Goal: Information Seeking & Learning: Learn about a topic

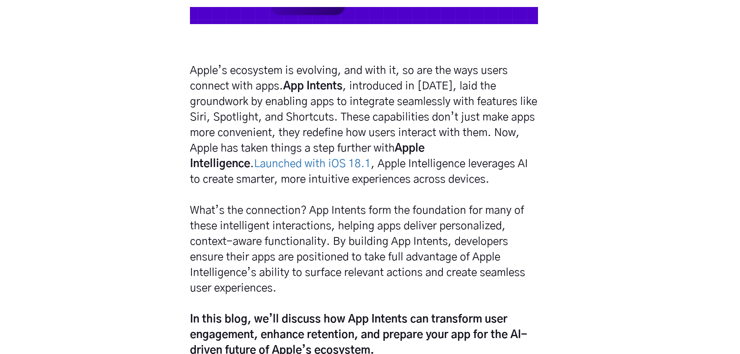
scroll to position [427, 0]
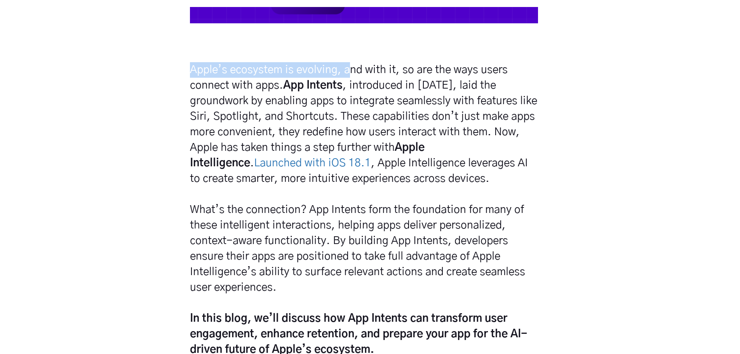
drag, startPoint x: 184, startPoint y: 72, endPoint x: 368, endPoint y: 74, distance: 184.2
click at [348, 76] on div "Apple’s ecosystem is evolving, and with it, so are the ways users connect with …" at bounding box center [370, 216] width 740 height 308
click at [401, 75] on h5 "Apple’s ecosystem is evolving, and with it, so are the ways users connect with …" at bounding box center [364, 209] width 348 height 295
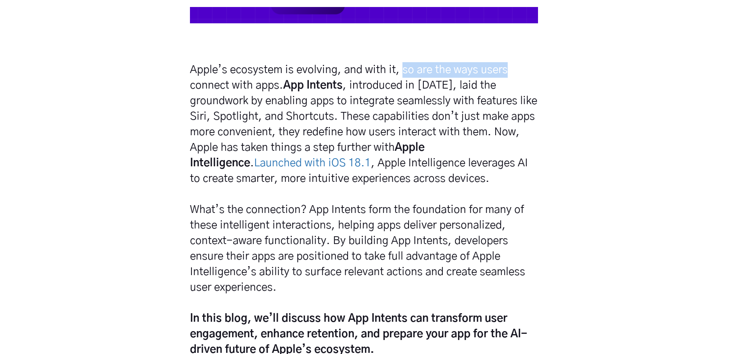
drag, startPoint x: 402, startPoint y: 70, endPoint x: 530, endPoint y: 80, distance: 127.4
click at [530, 80] on h5 "Apple’s ecosystem is evolving, and with it, so are the ways users connect with …" at bounding box center [364, 209] width 348 height 295
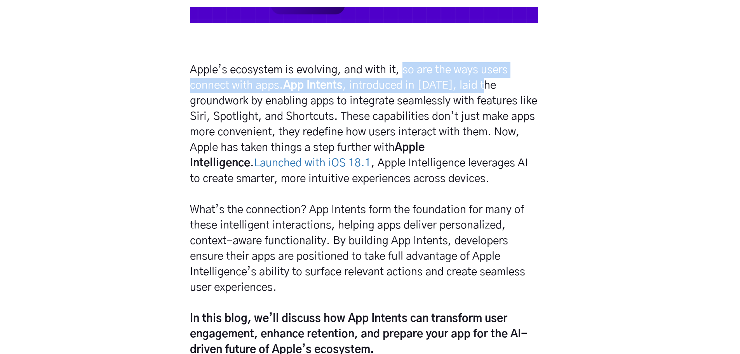
click at [536, 90] on h5 "Apple’s ecosystem is evolving, and with it, so are the ways users connect with …" at bounding box center [364, 209] width 348 height 295
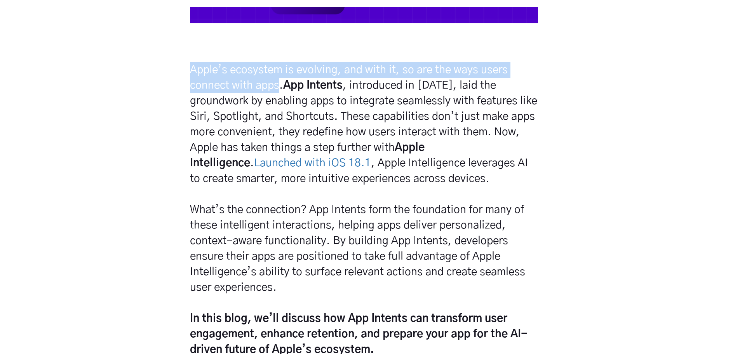
drag, startPoint x: 278, startPoint y: 83, endPoint x: 624, endPoint y: 106, distance: 346.5
click at [578, 101] on div "Apple’s ecosystem is evolving, and with it, so are the ways users connect with …" at bounding box center [370, 216] width 740 height 308
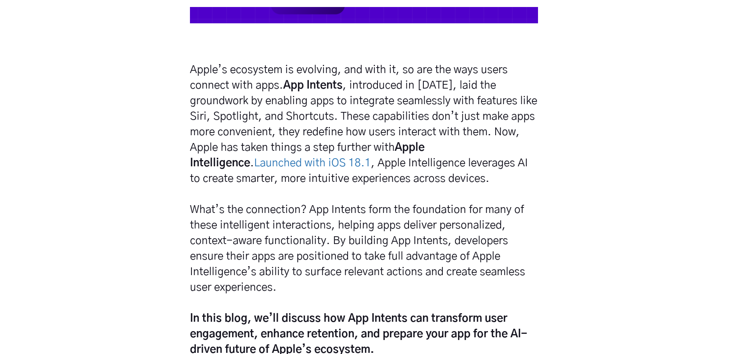
click at [624, 106] on div "Apple’s ecosystem is evolving, and with it, so are the ways users connect with …" at bounding box center [370, 216] width 740 height 308
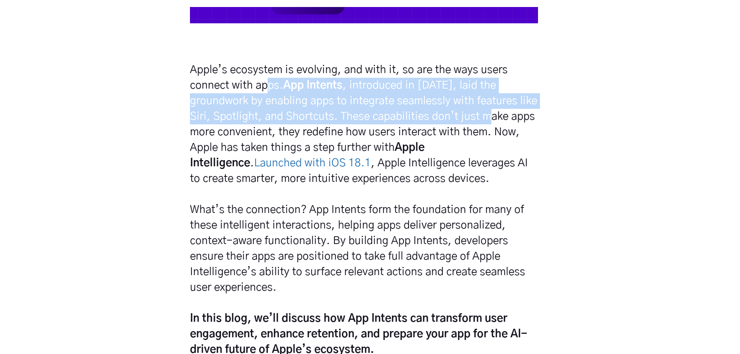
drag, startPoint x: 266, startPoint y: 87, endPoint x: 528, endPoint y: 119, distance: 264.2
click at [519, 118] on h5 "Apple’s ecosystem is evolving, and with it, so are the ways users connect with …" at bounding box center [364, 209] width 348 height 295
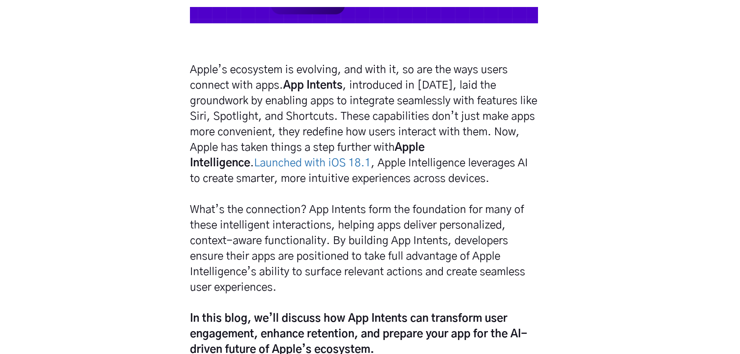
click at [581, 125] on div "Apple’s ecosystem is evolving, and with it, so are the ways users connect with …" at bounding box center [370, 216] width 740 height 308
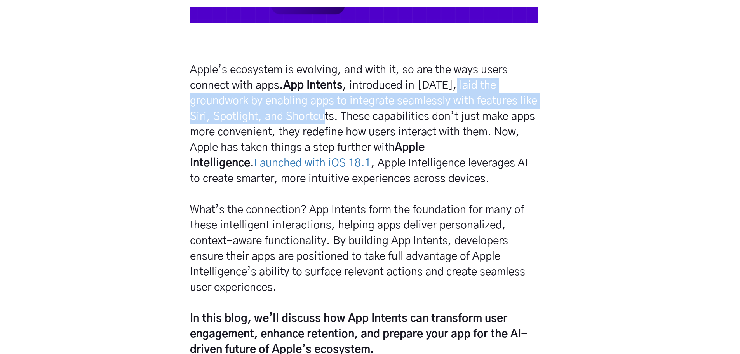
drag, startPoint x: 332, startPoint y: 114, endPoint x: 455, endPoint y: 86, distance: 126.4
click at [455, 86] on h5 "Apple’s ecosystem is evolving, and with it, so are the ways users connect with …" at bounding box center [364, 209] width 348 height 295
click at [540, 86] on div "Apple’s ecosystem is evolving, and with it, so are the ways users connect with …" at bounding box center [364, 216] width 354 height 308
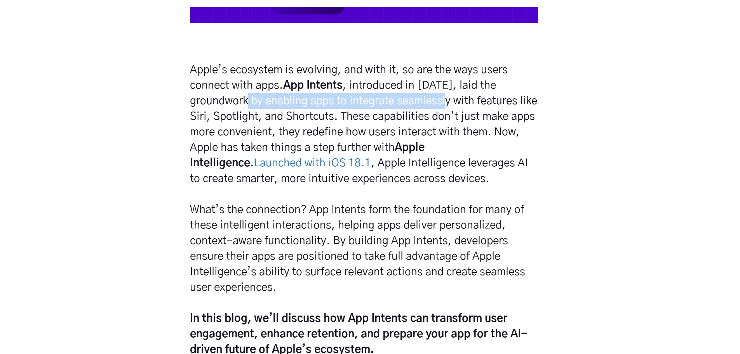
drag, startPoint x: 286, startPoint y: 99, endPoint x: 456, endPoint y: 101, distance: 170.2
click at [456, 101] on h5 "Apple’s ecosystem is evolving, and with it, so are the ways users connect with …" at bounding box center [364, 209] width 348 height 295
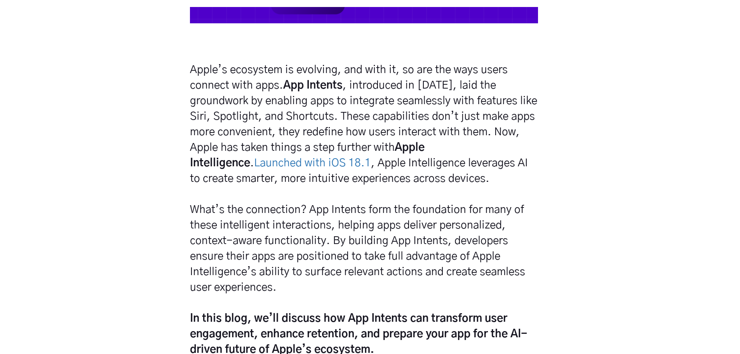
click at [364, 114] on h5 "Apple’s ecosystem is evolving, and with it, so are the ways users connect with …" at bounding box center [364, 209] width 348 height 295
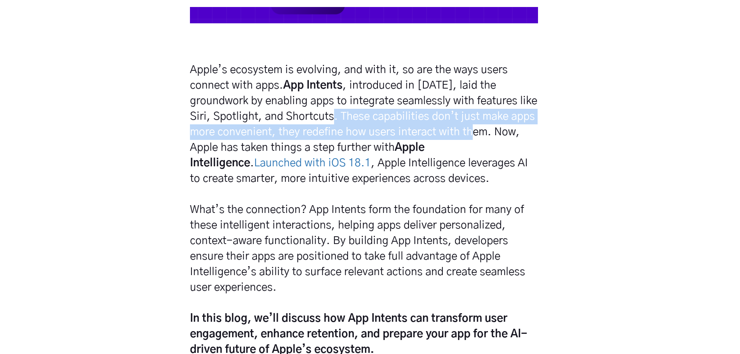
drag, startPoint x: 340, startPoint y: 115, endPoint x: 485, endPoint y: 137, distance: 147.0
click at [485, 137] on h5 "Apple’s ecosystem is evolving, and with it, so are the ways users connect with …" at bounding box center [364, 209] width 348 height 295
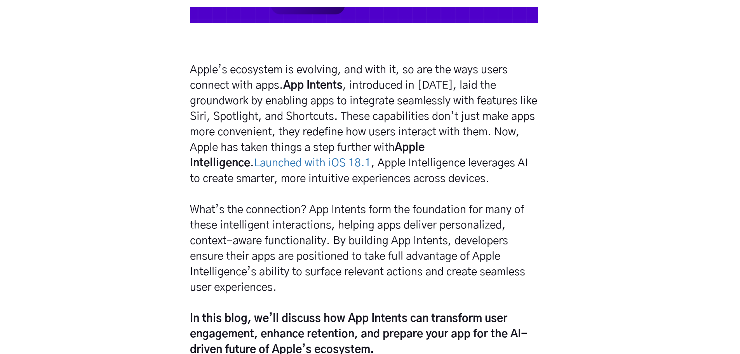
click at [503, 136] on h5 "Apple’s ecosystem is evolving, and with it, so are the ways users connect with …" at bounding box center [364, 209] width 348 height 295
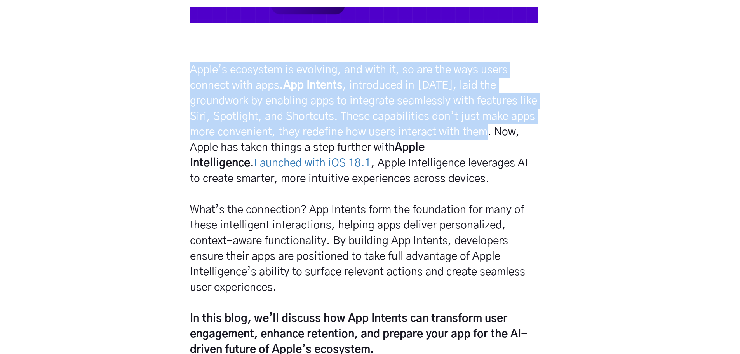
drag, startPoint x: 496, startPoint y: 134, endPoint x: 185, endPoint y: 74, distance: 317.4
click at [185, 74] on div "Apple’s ecosystem is evolving, and with it, so are the ways users connect with …" at bounding box center [370, 216] width 740 height 308
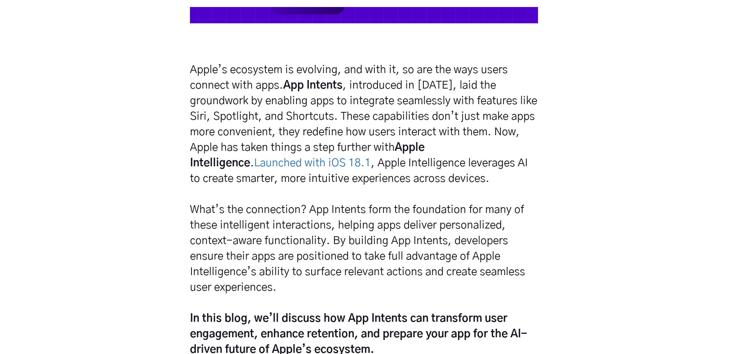
click at [613, 124] on div "Apple’s ecosystem is evolving, and with it, so are the ways users connect with …" at bounding box center [370, 216] width 740 height 308
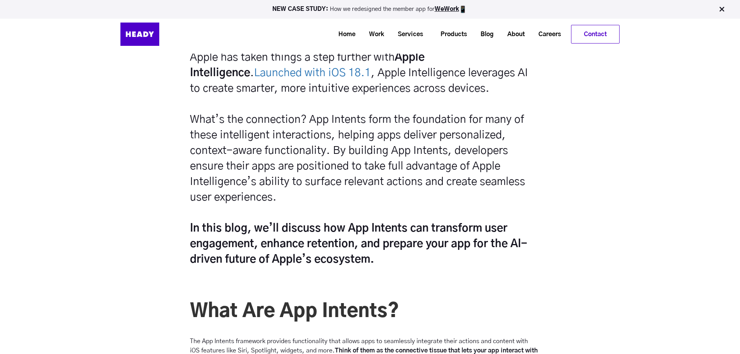
scroll to position [505, 0]
